Goal: Task Accomplishment & Management: Manage account settings

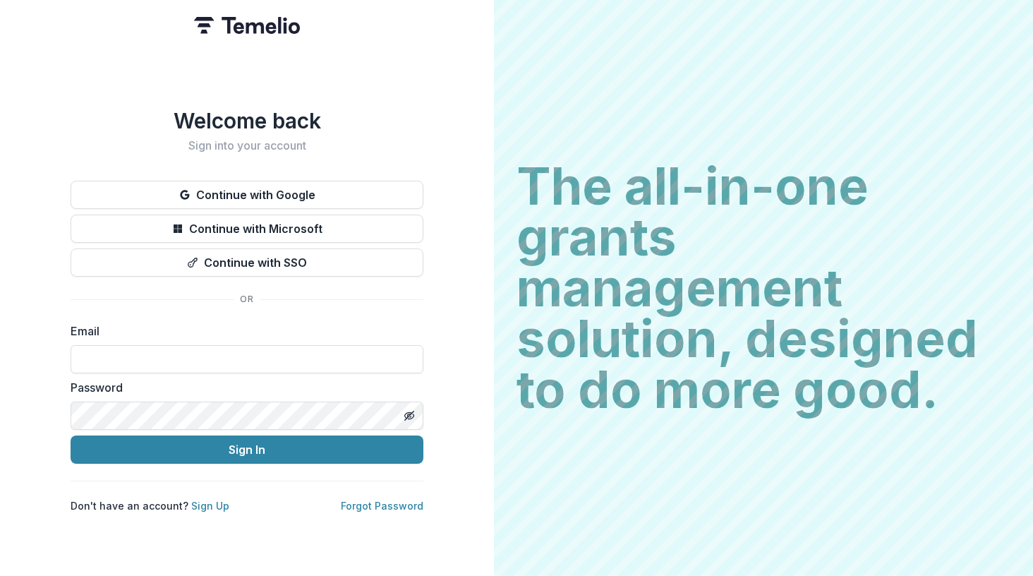
type input "**********"
click at [247, 444] on button "Sign In" at bounding box center [247, 449] width 353 height 28
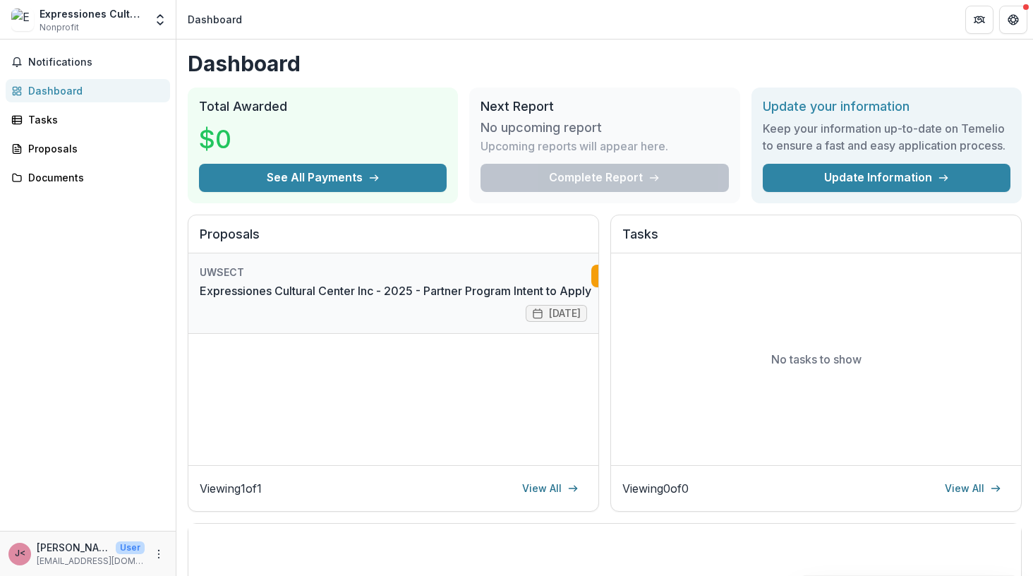
click at [491, 298] on link "Expressiones Cultural Center Inc - 2025 - Partner Program Intent to Apply" at bounding box center [396, 290] width 392 height 17
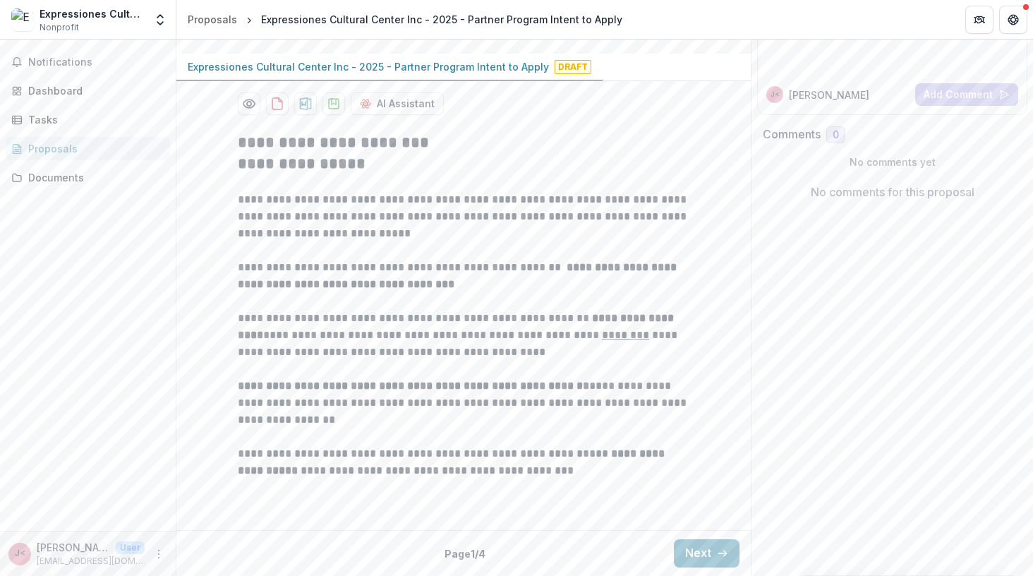
scroll to position [291, 0]
click at [701, 551] on button "Next" at bounding box center [707, 553] width 66 height 28
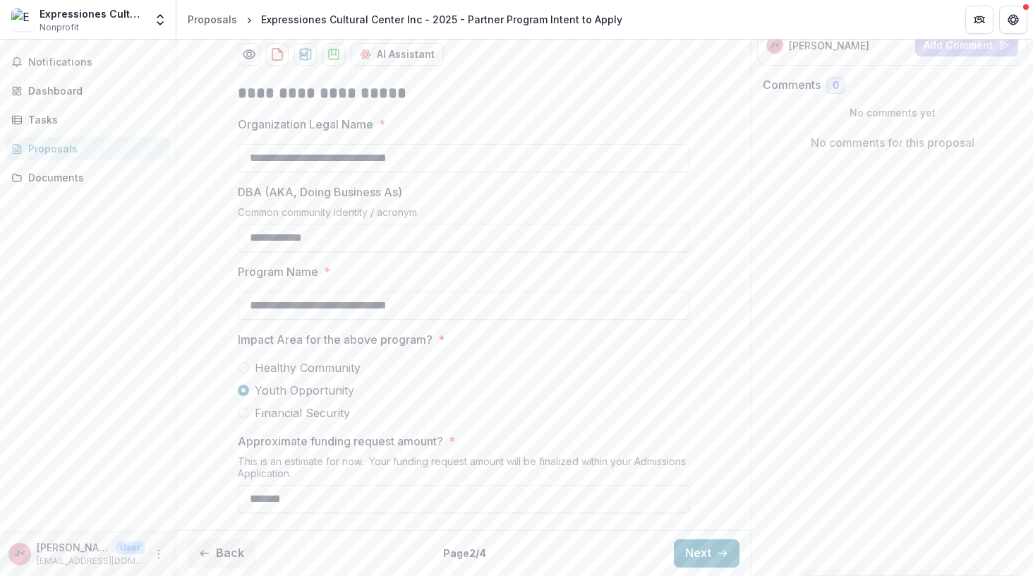
scroll to position [340, 0]
click at [688, 555] on button "Next" at bounding box center [707, 553] width 66 height 28
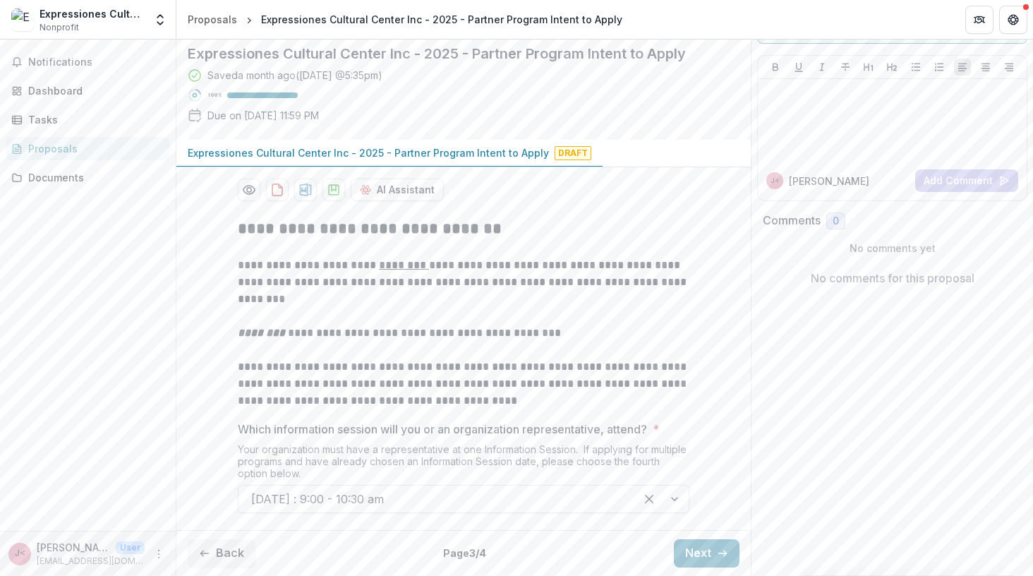
scroll to position [205, 0]
click at [687, 553] on button "Next" at bounding box center [707, 553] width 66 height 28
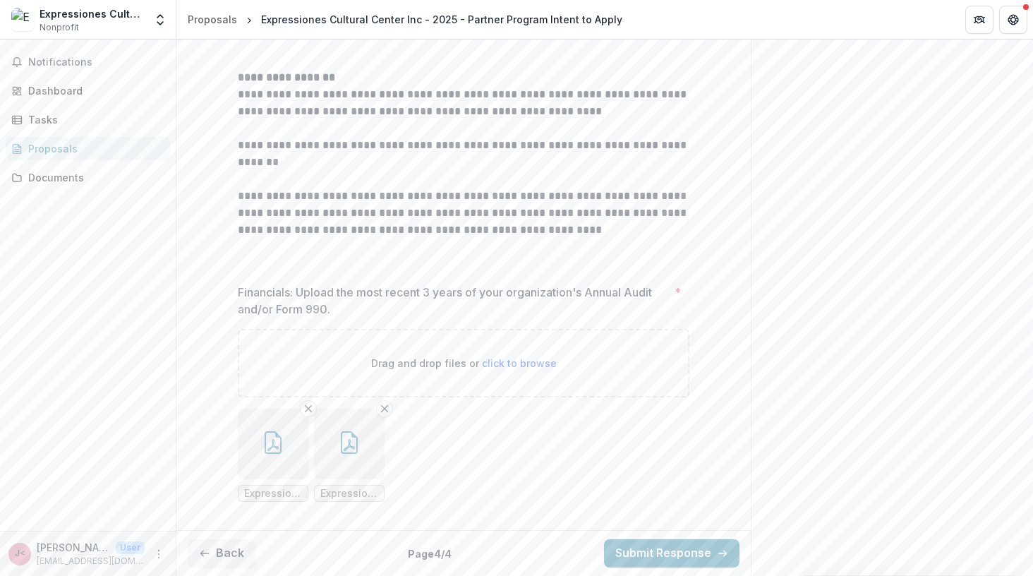
scroll to position [512, 0]
click at [222, 551] on button "Back" at bounding box center [222, 553] width 68 height 28
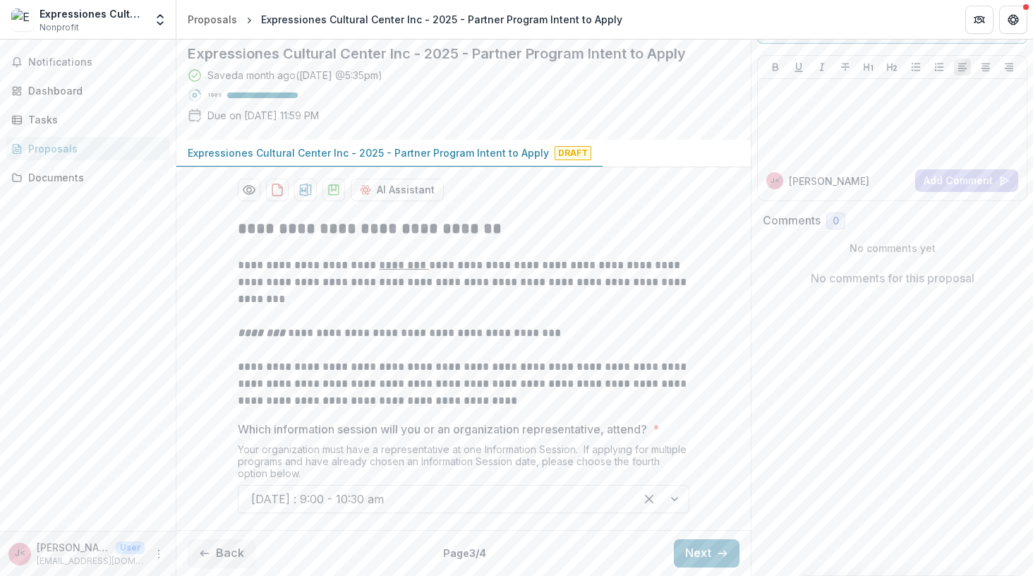
scroll to position [205, 0]
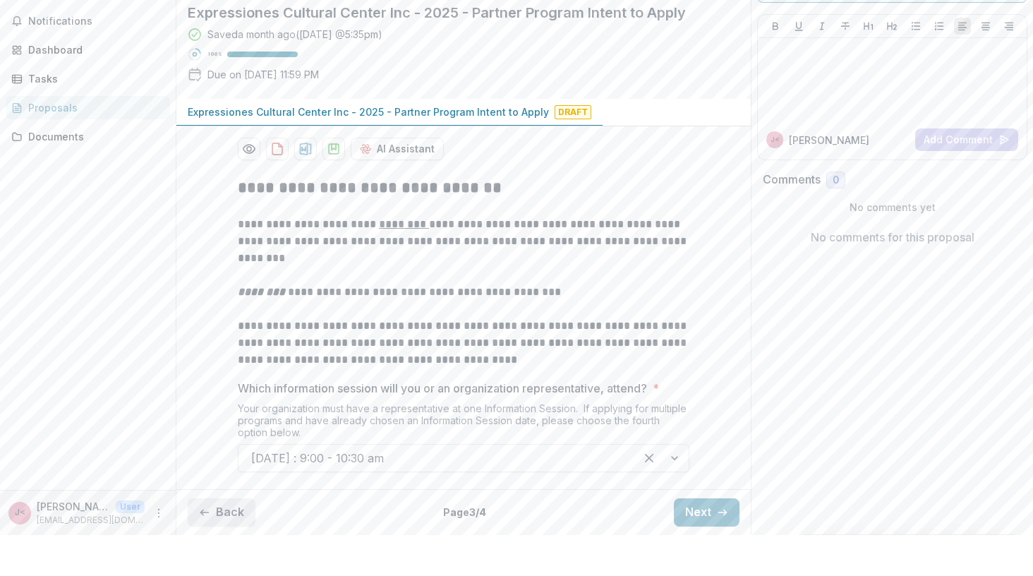
click at [210, 548] on icon "button" at bounding box center [204, 553] width 11 height 11
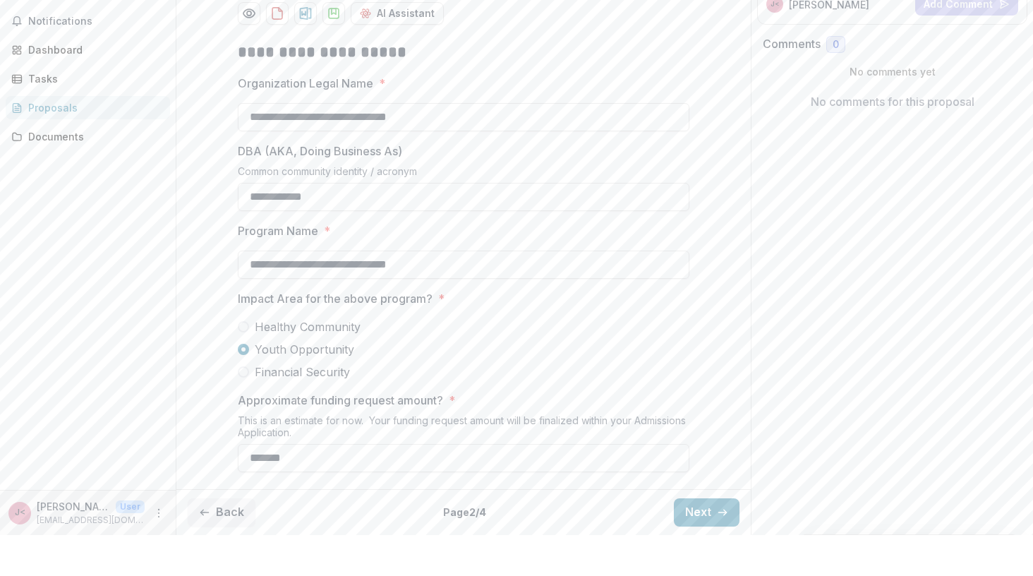
scroll to position [333, 0]
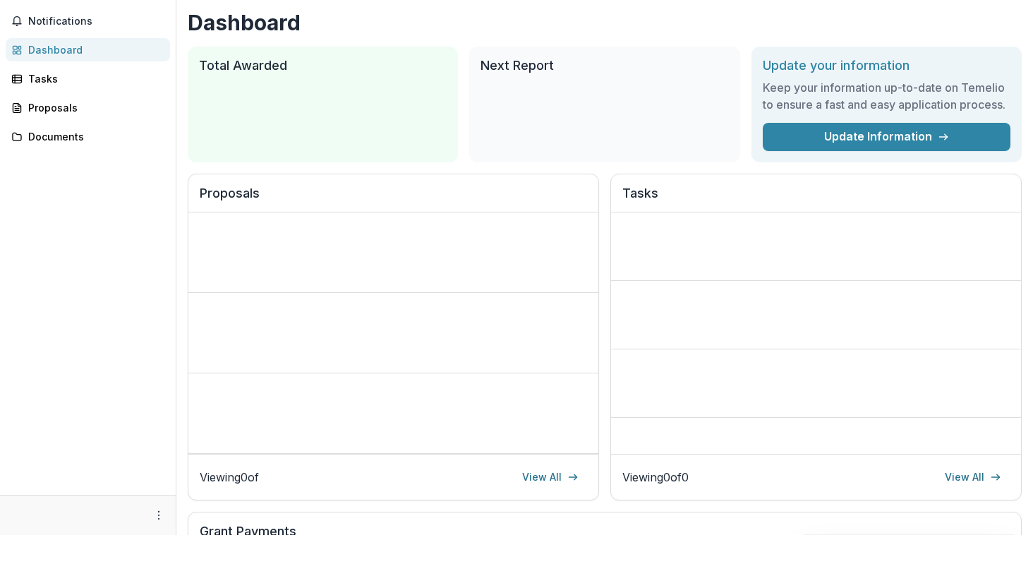
scroll to position [41, 0]
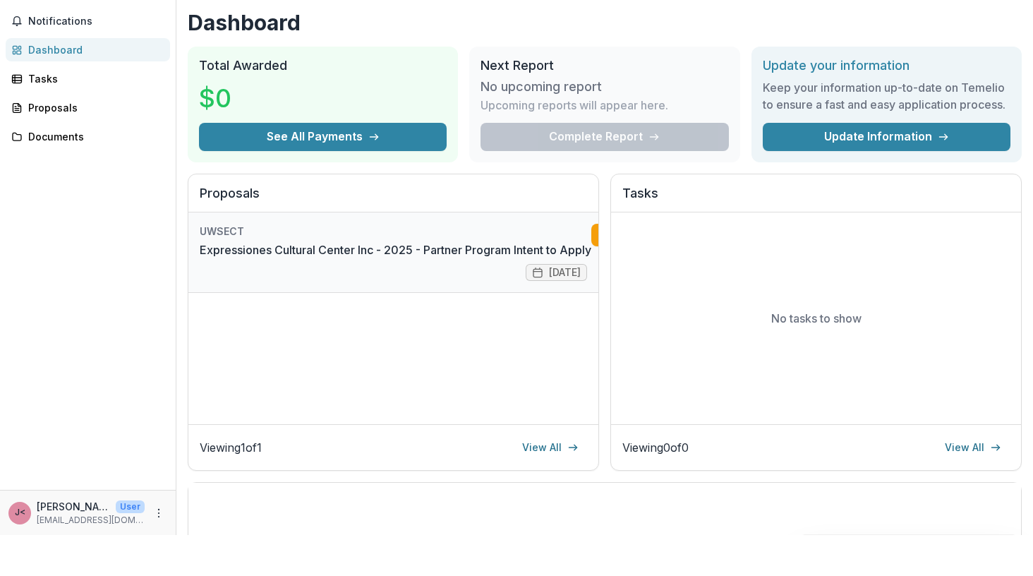
click at [377, 282] on link "Expressiones Cultural Center Inc - 2025 - Partner Program Intent to Apply" at bounding box center [396, 290] width 392 height 17
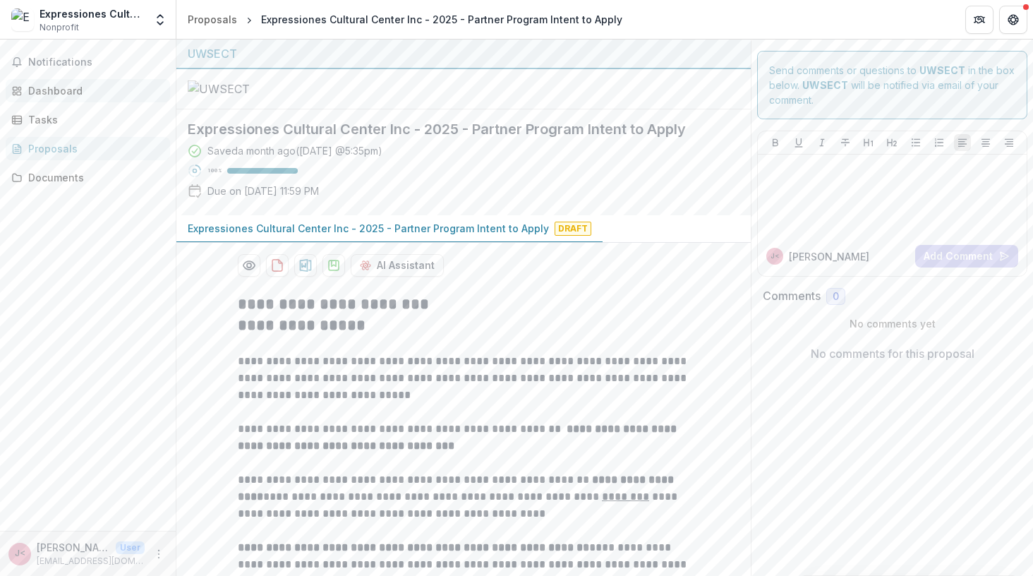
click at [47, 91] on div "Dashboard" at bounding box center [93, 90] width 131 height 15
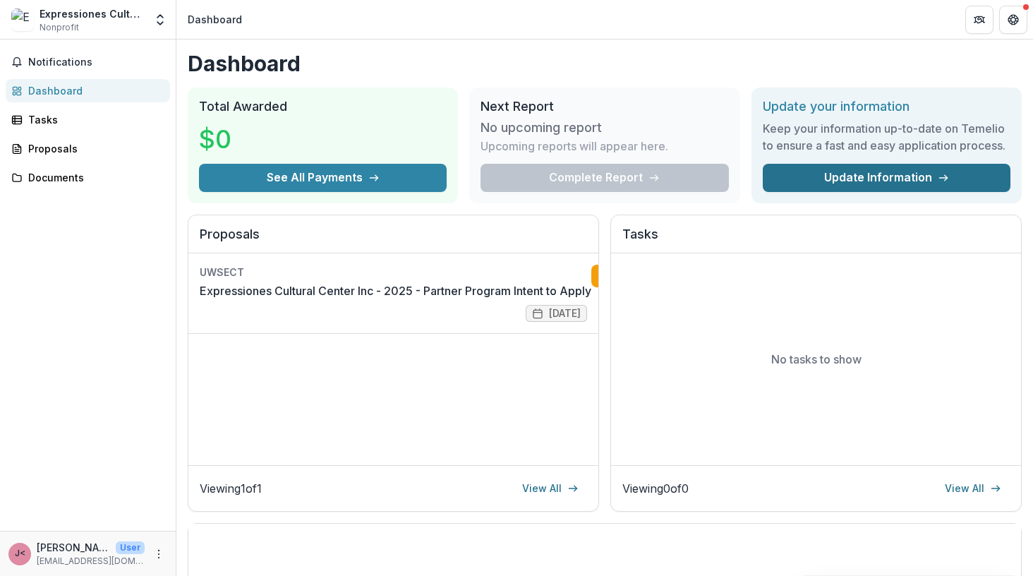
click at [862, 189] on link "Update Information" at bounding box center [887, 178] width 248 height 28
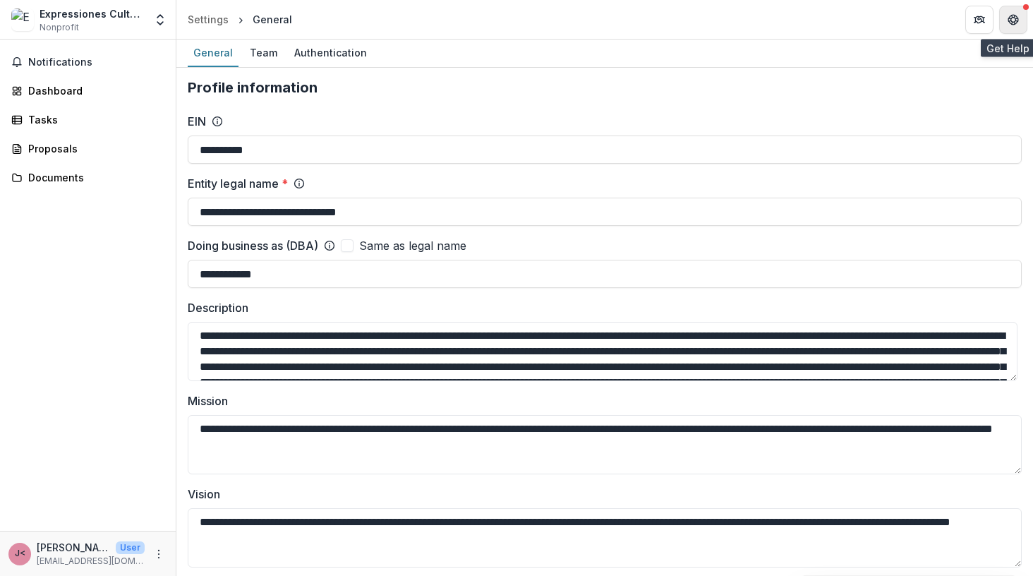
click at [1013, 16] on icon "Get Help" at bounding box center [1013, 19] width 11 height 11
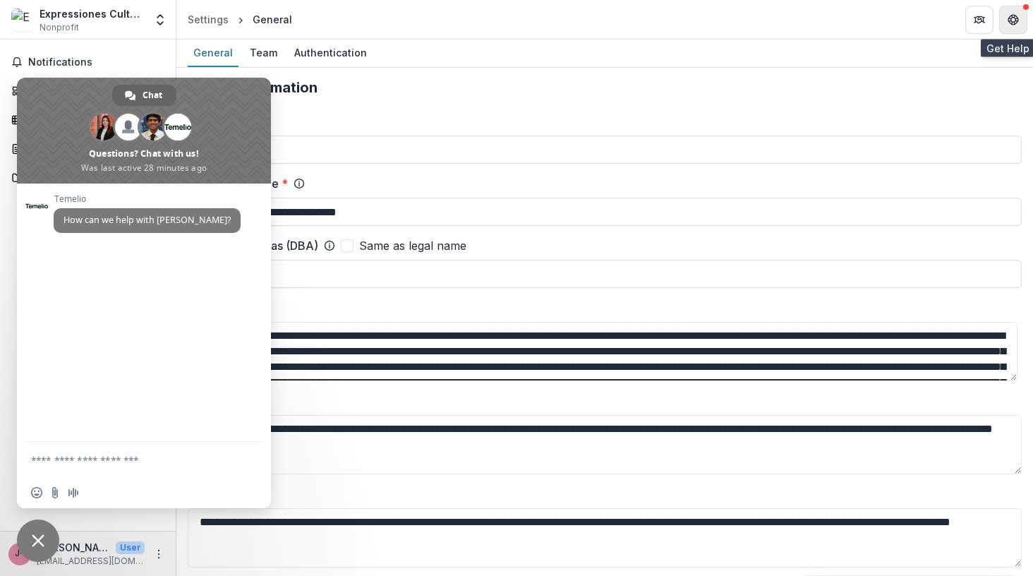
click at [1009, 14] on icon "Get Help" at bounding box center [1013, 19] width 11 height 11
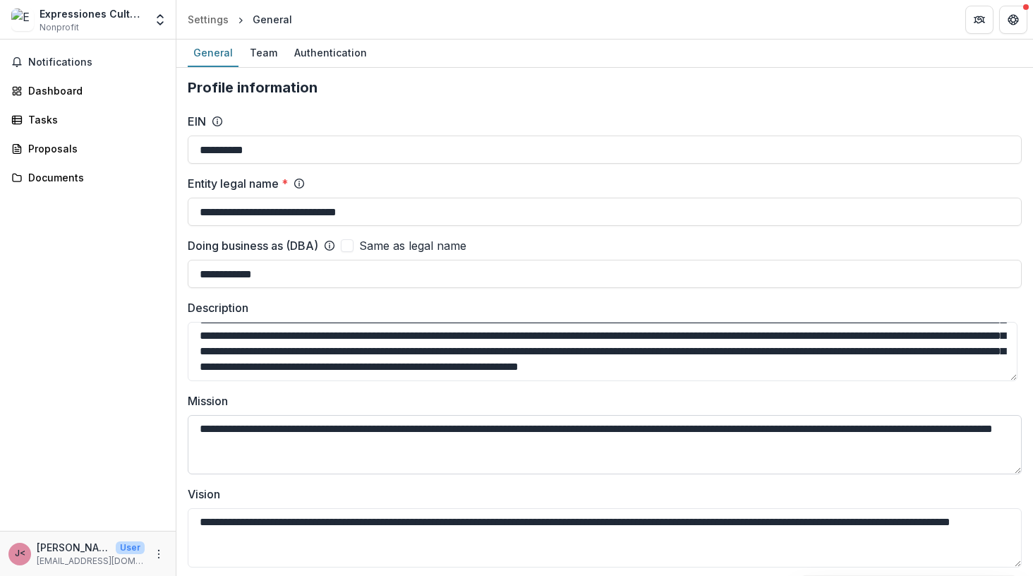
scroll to position [62, 0]
drag, startPoint x: 198, startPoint y: 334, endPoint x: 440, endPoint y: 415, distance: 255.3
click at [440, 415] on div "**********" at bounding box center [605, 340] width 834 height 455
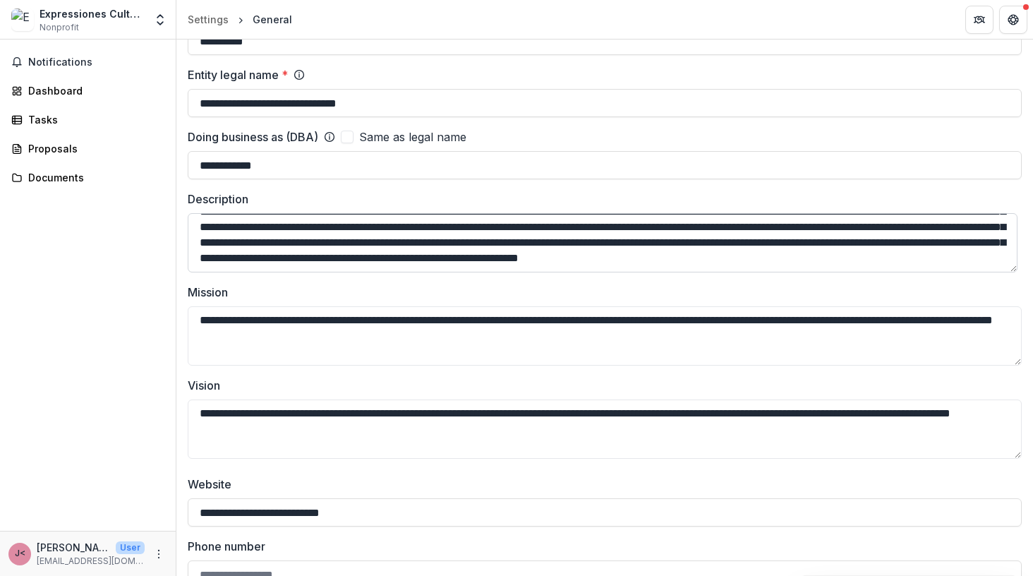
scroll to position [111, 0]
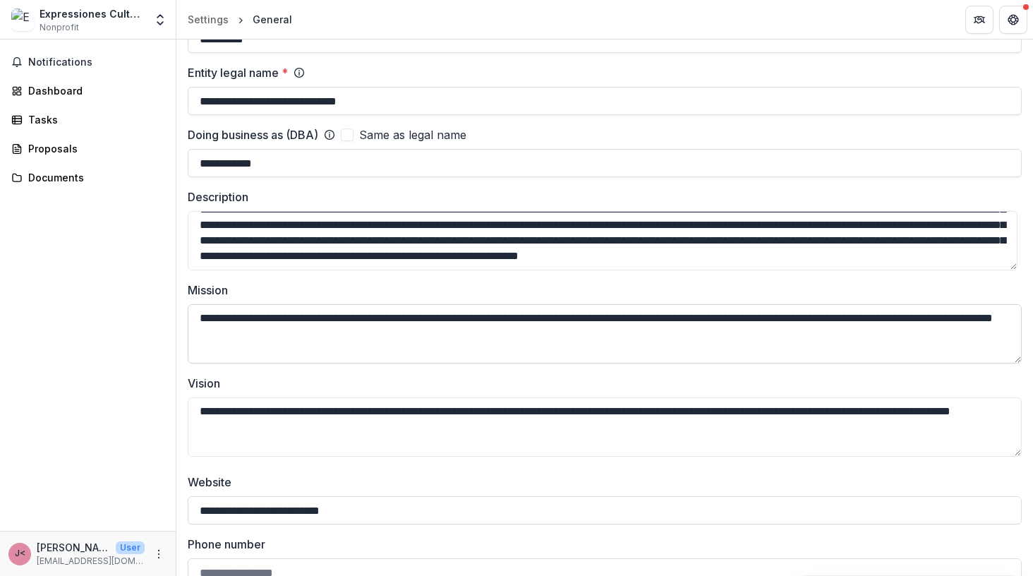
drag, startPoint x: 435, startPoint y: 338, endPoint x: 188, endPoint y: 313, distance: 248.3
click at [188, 313] on textarea "**********" at bounding box center [605, 333] width 834 height 59
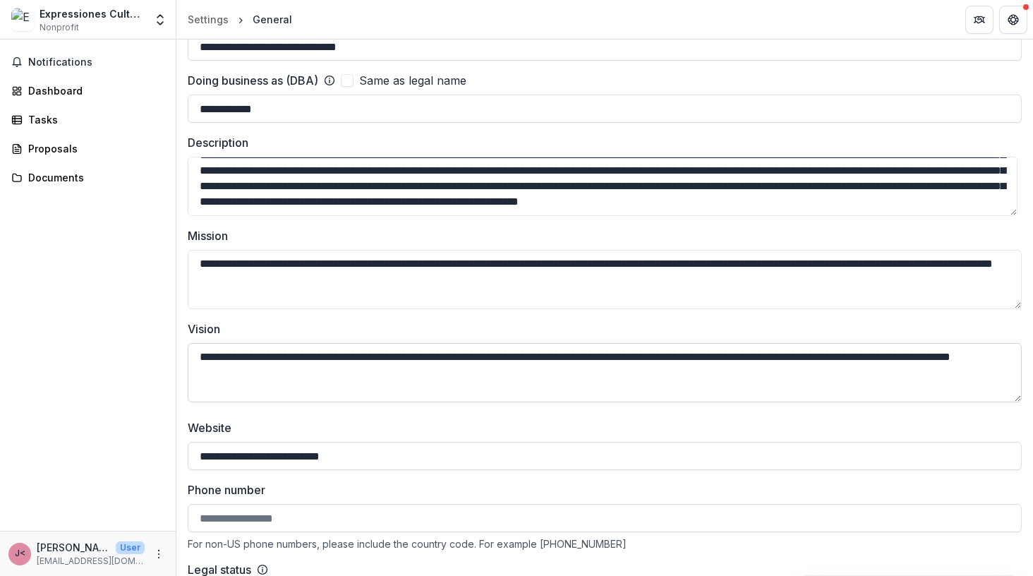
scroll to position [166, 0]
drag, startPoint x: 378, startPoint y: 379, endPoint x: 156, endPoint y: 338, distance: 225.4
click at [156, 338] on main "**********" at bounding box center [516, 308] width 1033 height 536
